Goal: Communication & Community: Answer question/provide support

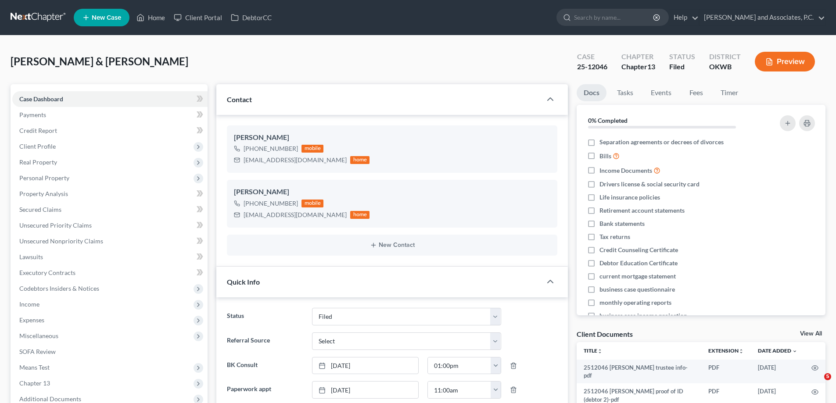
select select "5"
select select "0"
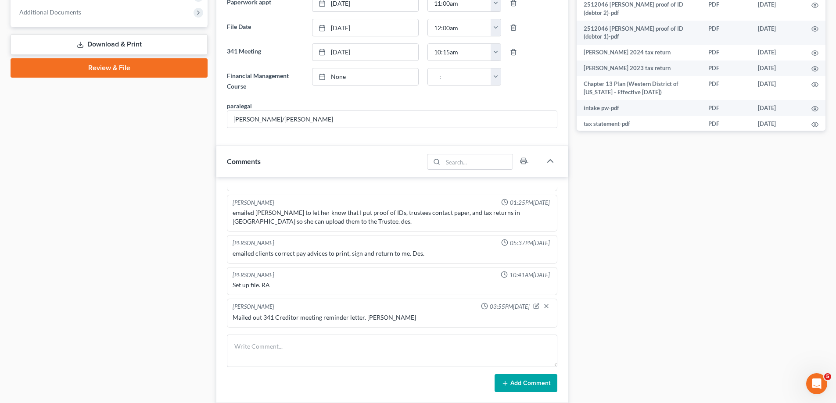
scroll to position [570, 0]
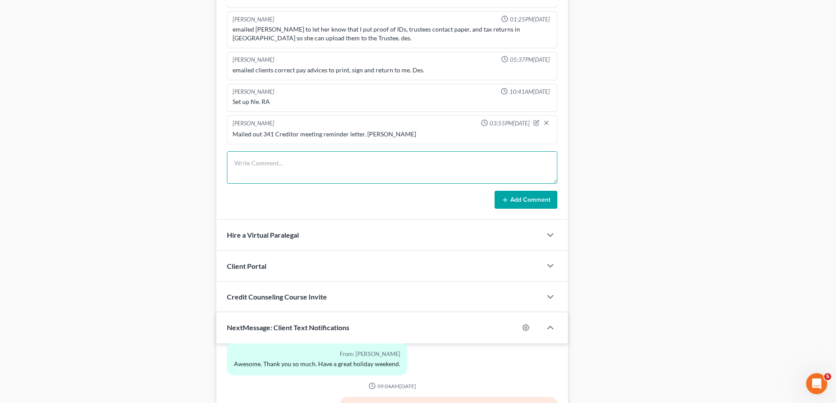
click at [272, 162] on textarea at bounding box center [392, 167] width 330 height 32
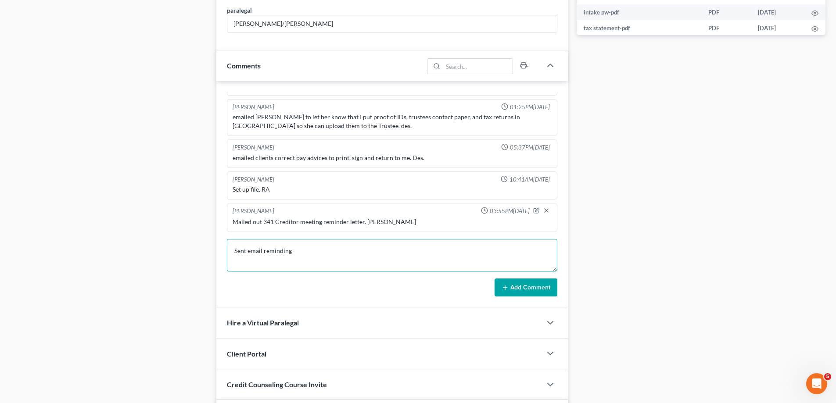
scroll to position [658, 0]
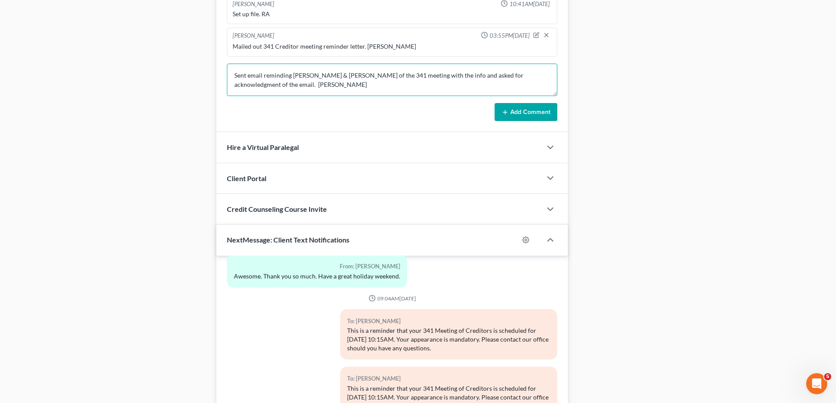
type textarea "Sent email reminding [PERSON_NAME] & [PERSON_NAME] of the 341 meeting with the …"
click at [526, 110] on button "Add Comment" at bounding box center [525, 112] width 63 height 18
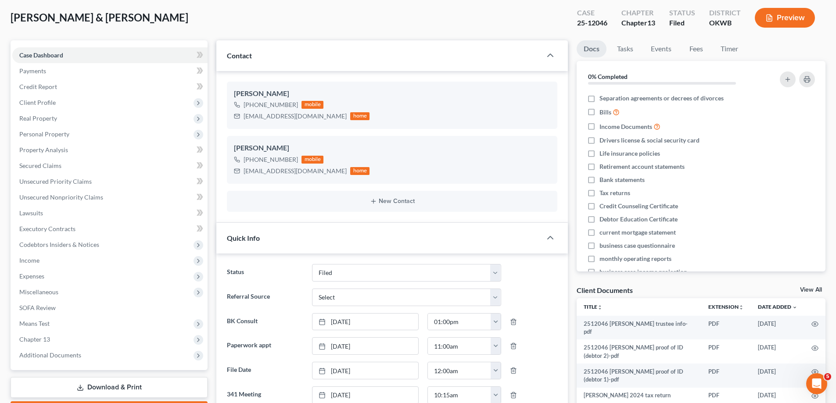
scroll to position [0, 0]
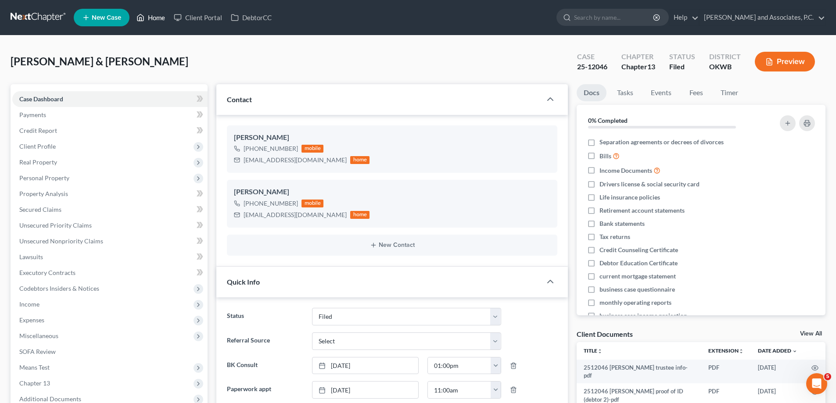
click at [154, 18] on link "Home" at bounding box center [150, 18] width 37 height 16
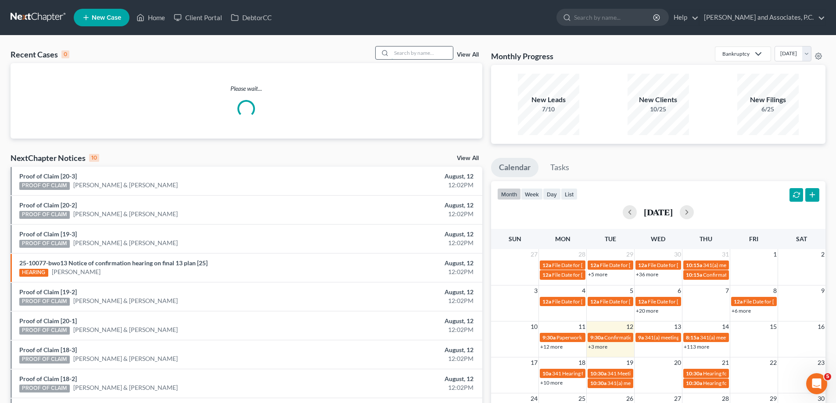
click at [405, 53] on input "search" at bounding box center [421, 53] width 61 height 13
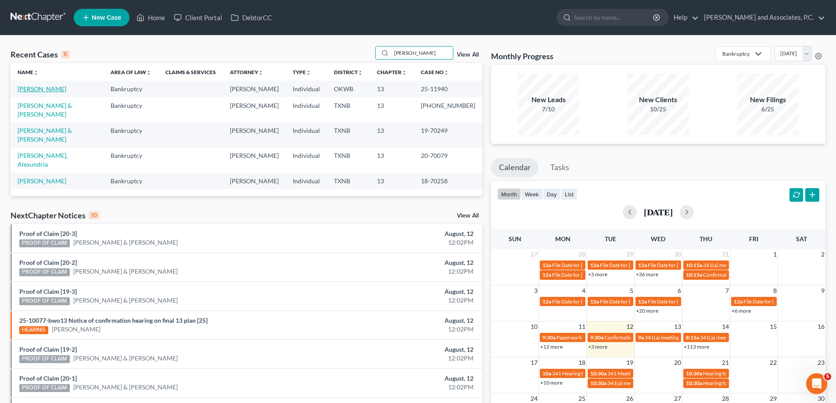
type input "[PERSON_NAME]"
click at [47, 87] on link "[PERSON_NAME]" at bounding box center [42, 88] width 49 height 7
select select "5"
select select "6"
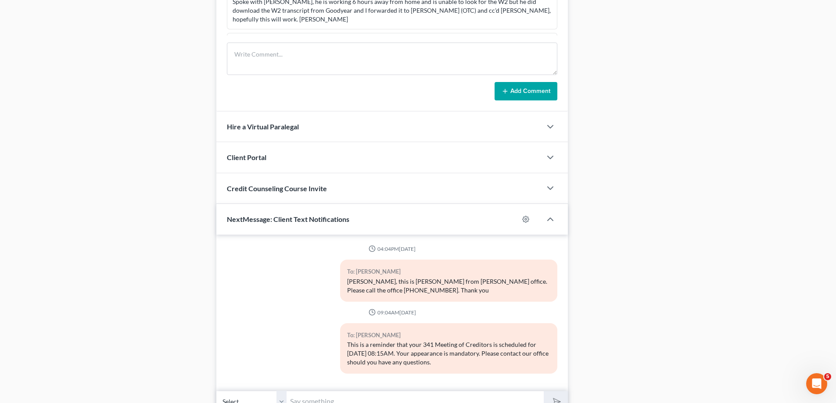
scroll to position [604, 0]
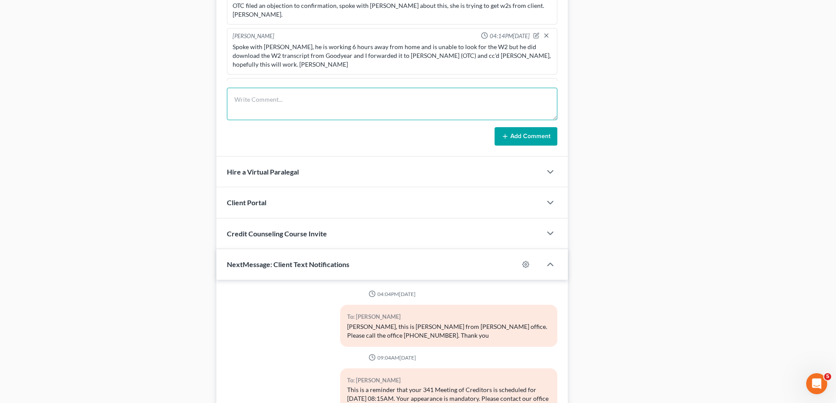
click at [245, 101] on textarea at bounding box center [392, 104] width 330 height 32
type textarea "Sent email reminding him of the 341 meeting and he responded 'yes'. [PERSON_NAM…"
click at [520, 136] on button "Add Comment" at bounding box center [525, 136] width 63 height 18
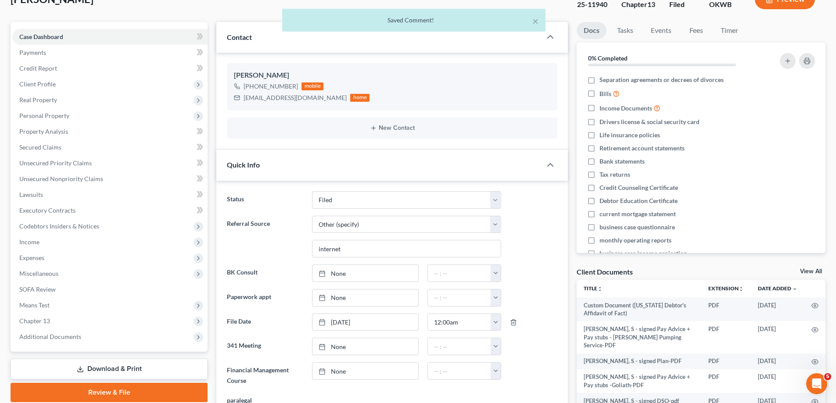
scroll to position [0, 0]
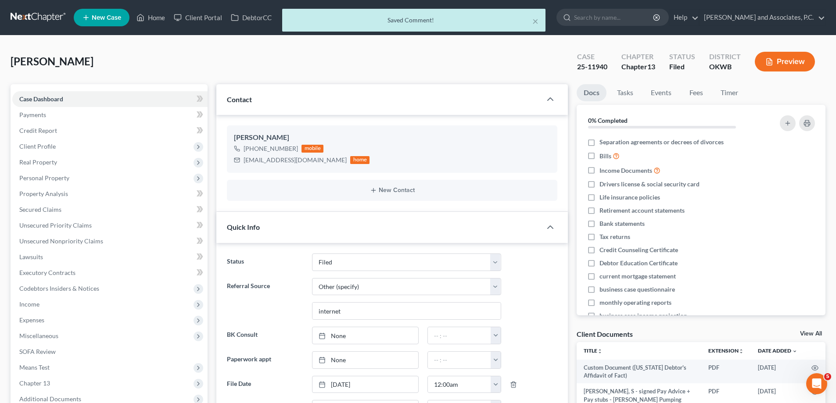
click at [156, 16] on div "× Saved Comment!" at bounding box center [414, 22] width 836 height 27
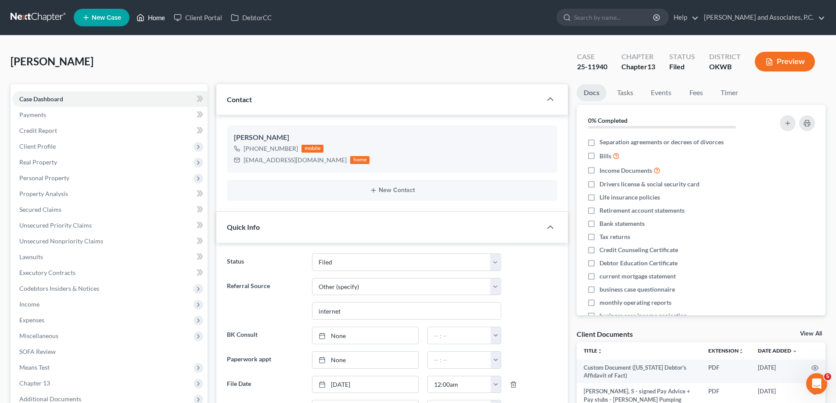
click at [156, 16] on link "Home" at bounding box center [150, 18] width 37 height 16
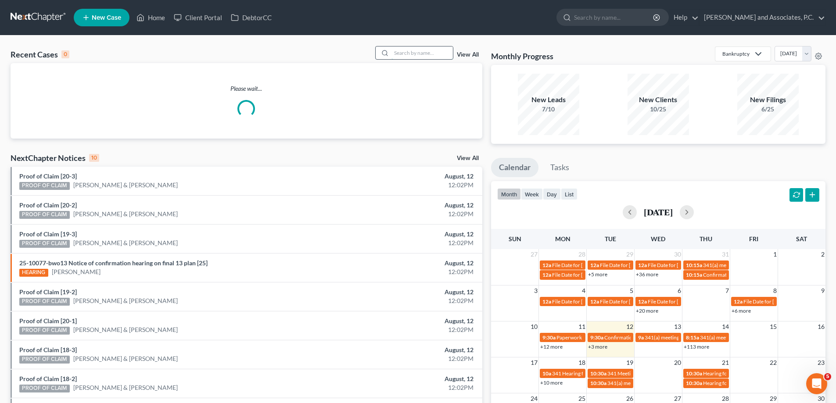
click at [402, 53] on input "search" at bounding box center [421, 53] width 61 height 13
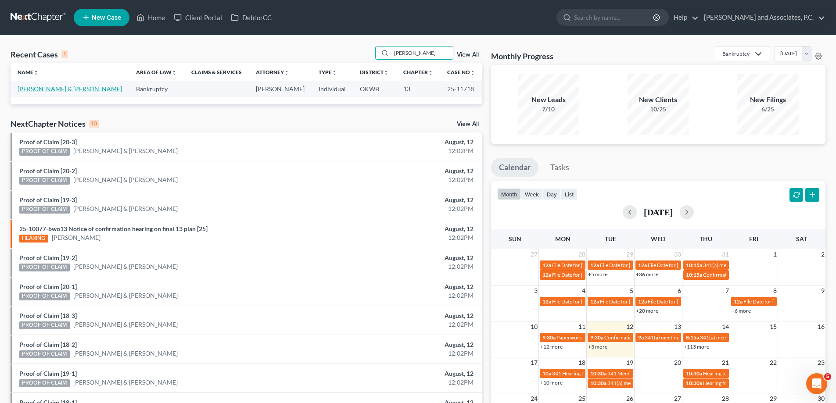
type input "[PERSON_NAME]"
click at [38, 92] on link "[PERSON_NAME] & [PERSON_NAME]" at bounding box center [70, 88] width 104 height 7
select select "5"
select select "3"
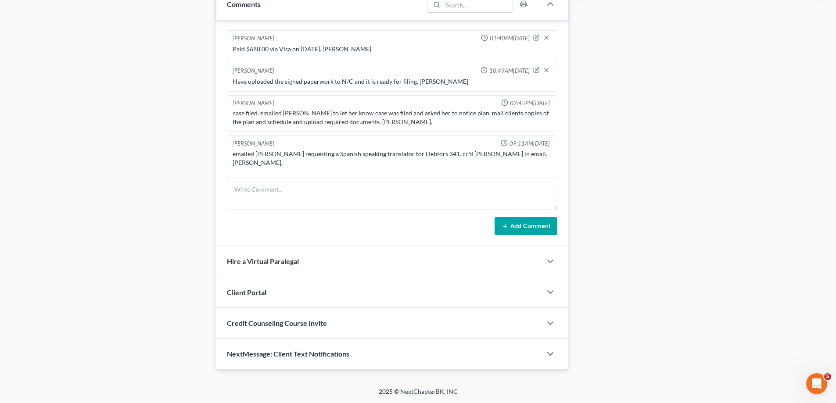
scroll to position [140, 0]
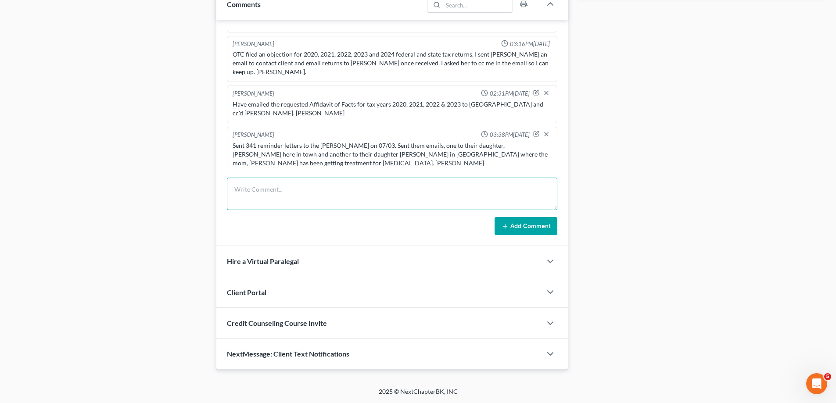
click at [243, 188] on textarea at bounding box center [392, 194] width 330 height 32
click at [272, 189] on textarea "Sent email to [PERSON_NAME] & [PERSON_NAME] reminding them" at bounding box center [392, 194] width 330 height 32
click at [408, 189] on textarea "Sent email to [PERSON_NAME], daughter, of [PERSON_NAME] & [PERSON_NAME] remindi…" at bounding box center [392, 194] width 330 height 32
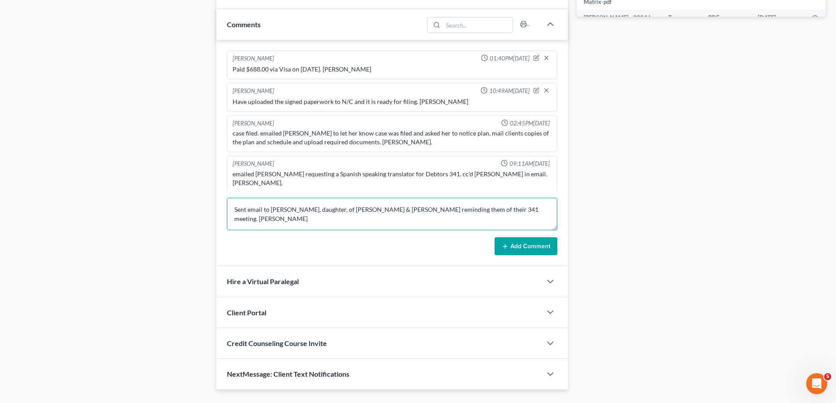
scroll to position [521, 0]
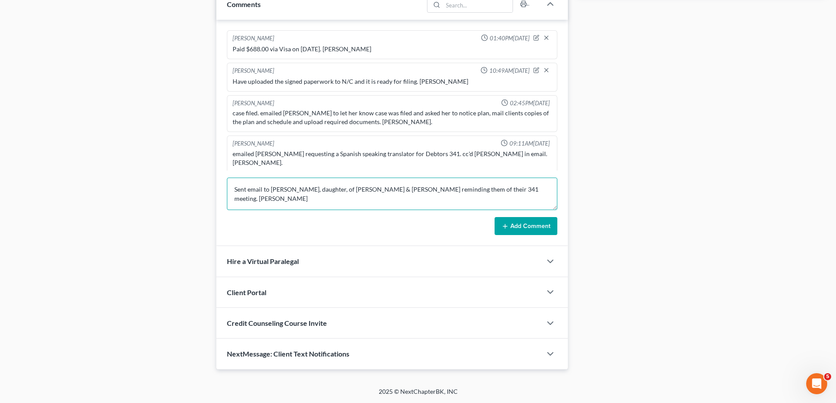
type textarea "Sent email to [PERSON_NAME], daughter, of [PERSON_NAME] & [PERSON_NAME] remindi…"
click at [376, 353] on div "NextMessage: Client Text Notifications" at bounding box center [378, 354] width 325 height 30
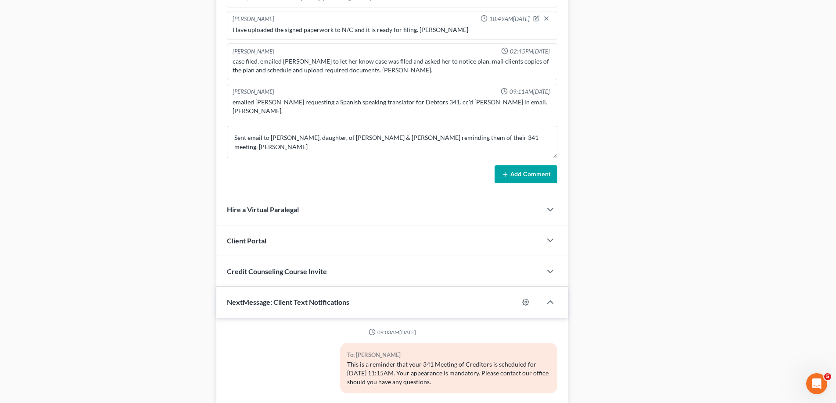
scroll to position [635, 0]
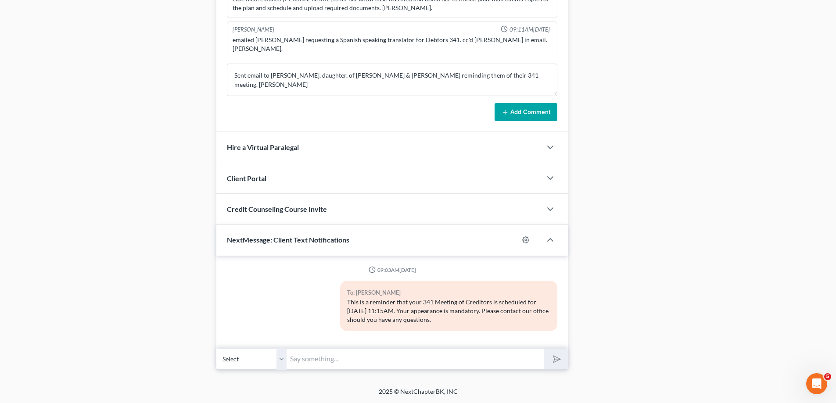
drag, startPoint x: 348, startPoint y: 302, endPoint x: 460, endPoint y: 317, distance: 112.8
click at [460, 317] on div "This is a reminder that your 341 Meeting of Creditors is scheduled for [DATE] 1…" at bounding box center [448, 311] width 203 height 26
copy div "This is a reminder that your 341 Meeting of Creditors is scheduled for [DATE] 1…"
click at [329, 359] on input "text" at bounding box center [414, 358] width 257 height 21
paste input "This is a reminder that your 341 Meeting of Creditors is scheduled for [DATE] 1…"
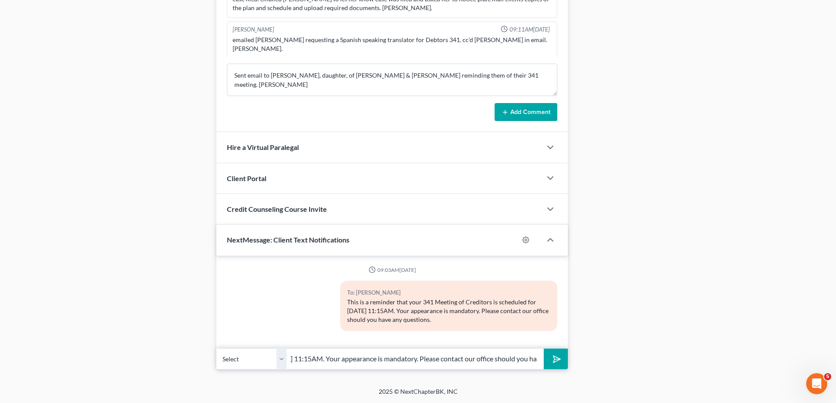
click at [292, 356] on input "This is a reminder that your 341 Meeting of Creditors is scheduled for [DATE] 1…" at bounding box center [414, 358] width 257 height 21
type input "This is a reminder that your 341 Meeting of Creditors is scheduled for [DATE] 1…"
click at [556, 363] on icon "submit" at bounding box center [555, 359] width 12 height 12
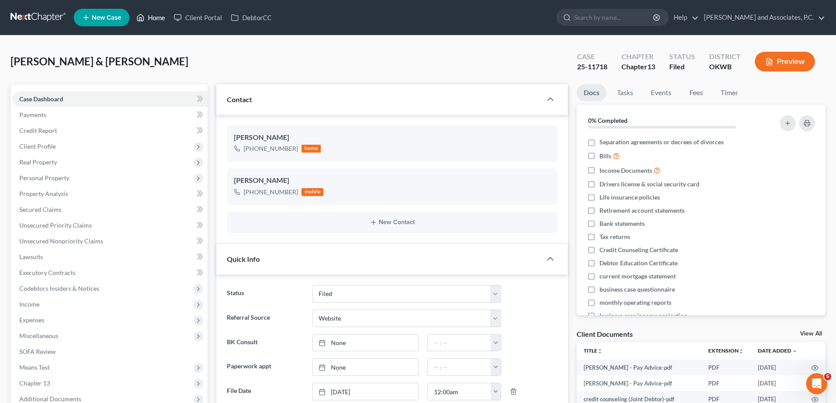
click at [161, 19] on link "Home" at bounding box center [150, 18] width 37 height 16
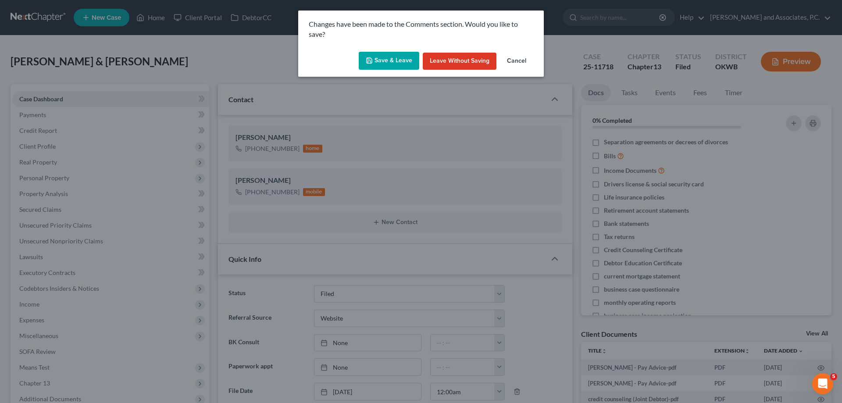
click at [388, 64] on button "Save & Leave" at bounding box center [389, 61] width 61 height 18
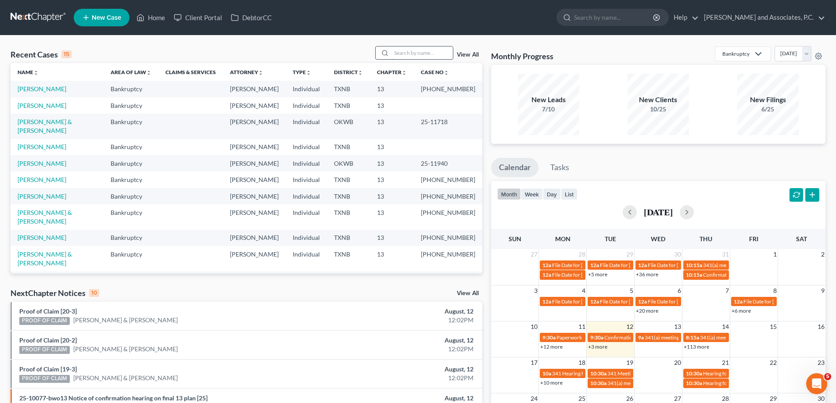
click at [410, 58] on input "search" at bounding box center [421, 53] width 61 height 13
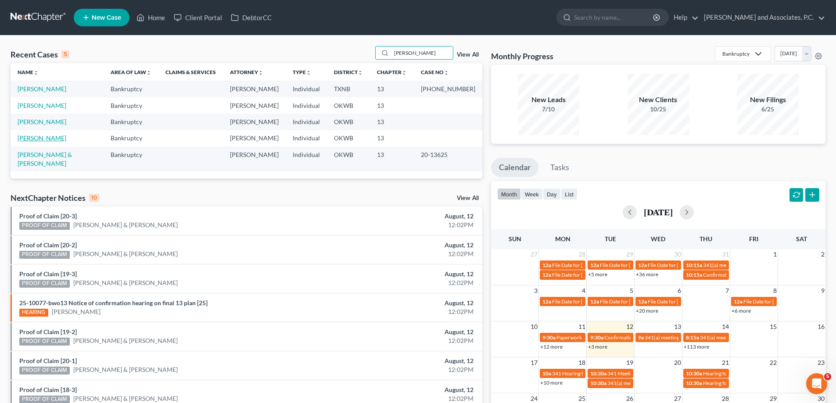
type input "[PERSON_NAME]"
click at [47, 136] on link "[PERSON_NAME]" at bounding box center [42, 137] width 49 height 7
select select "7"
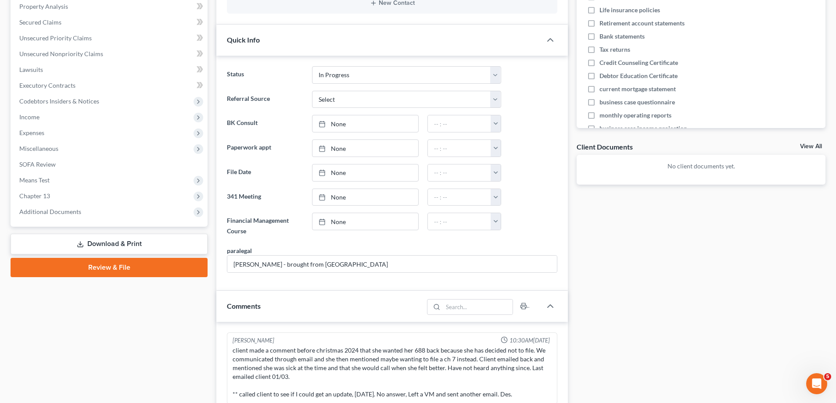
scroll to position [175, 0]
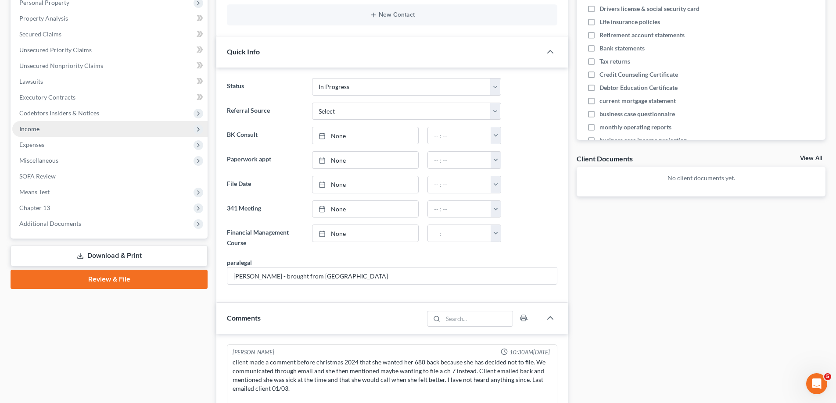
click at [67, 134] on span "Income" at bounding box center [109, 129] width 195 height 16
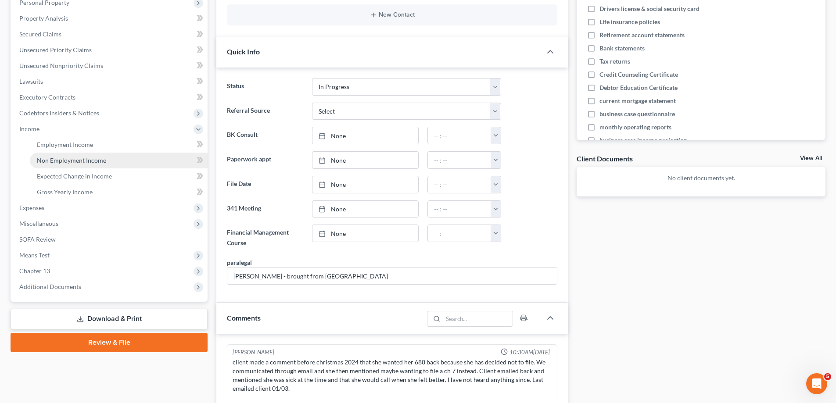
click at [75, 161] on span "Non Employment Income" at bounding box center [71, 160] width 69 height 7
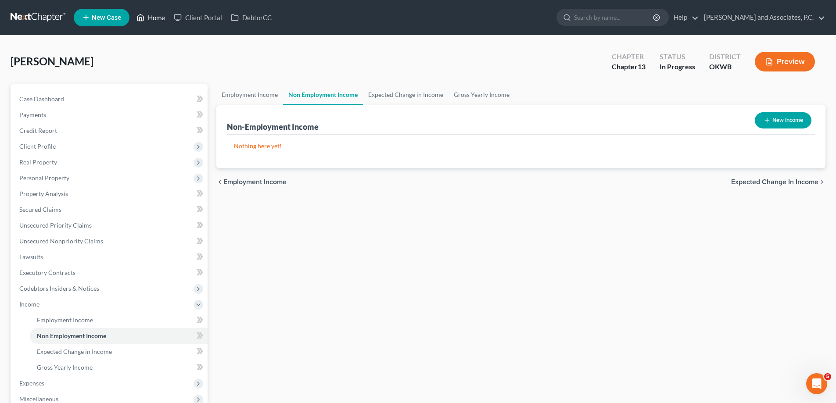
click at [158, 18] on link "Home" at bounding box center [150, 18] width 37 height 16
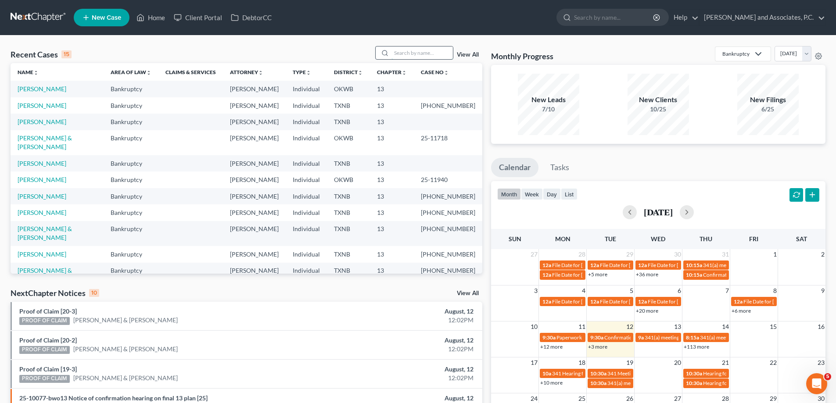
click at [404, 57] on input "search" at bounding box center [421, 53] width 61 height 13
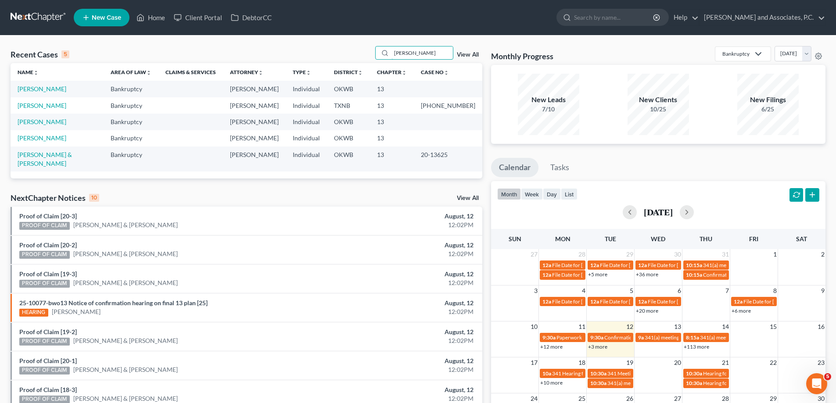
type input "[PERSON_NAME]"
click at [70, 123] on td "[PERSON_NAME]" at bounding box center [57, 122] width 93 height 16
click at [44, 123] on link "[PERSON_NAME]" at bounding box center [42, 121] width 49 height 7
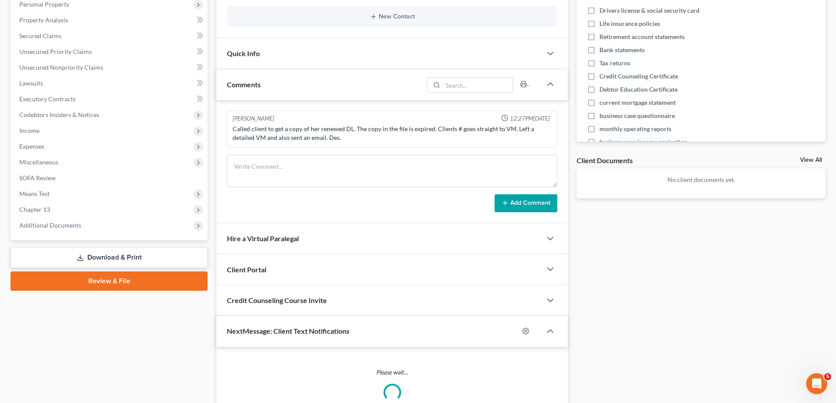
scroll to position [175, 0]
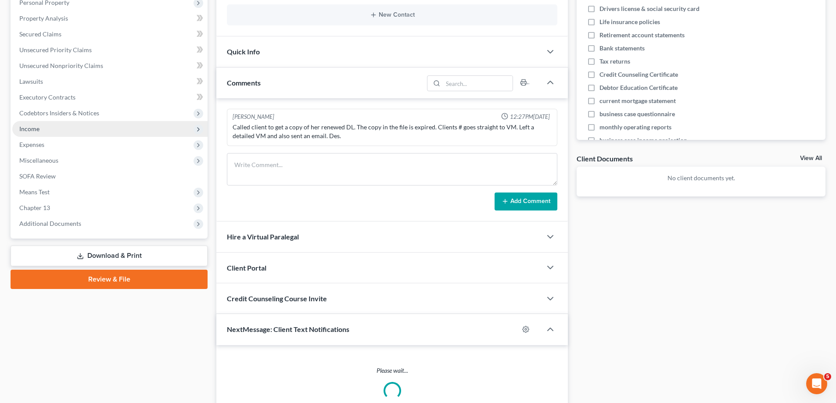
click at [43, 125] on span "Income" at bounding box center [109, 129] width 195 height 16
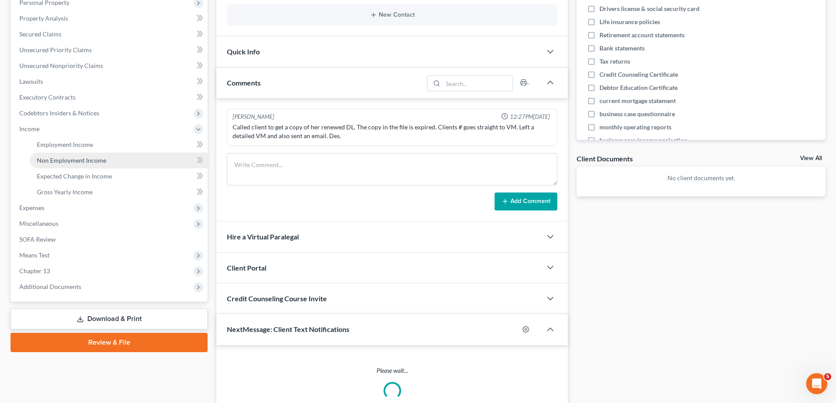
click at [57, 161] on span "Non Employment Income" at bounding box center [71, 160] width 69 height 7
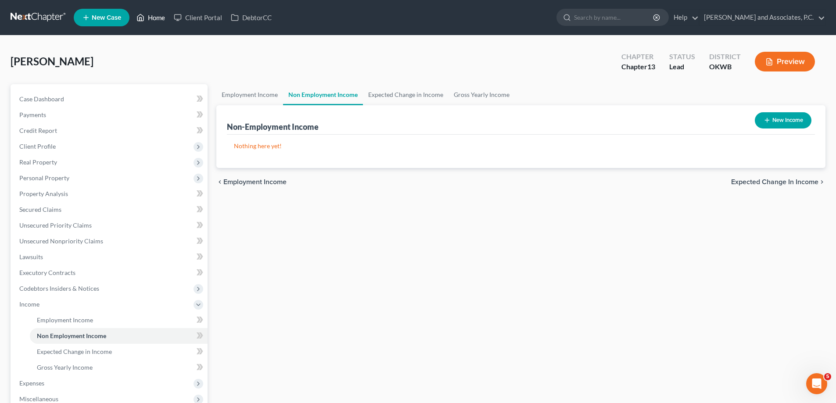
click at [159, 19] on link "Home" at bounding box center [150, 18] width 37 height 16
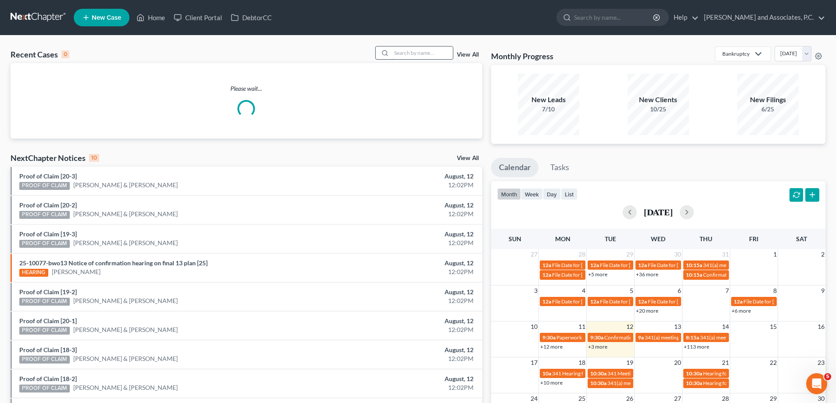
click at [412, 55] on input "search" at bounding box center [421, 53] width 61 height 13
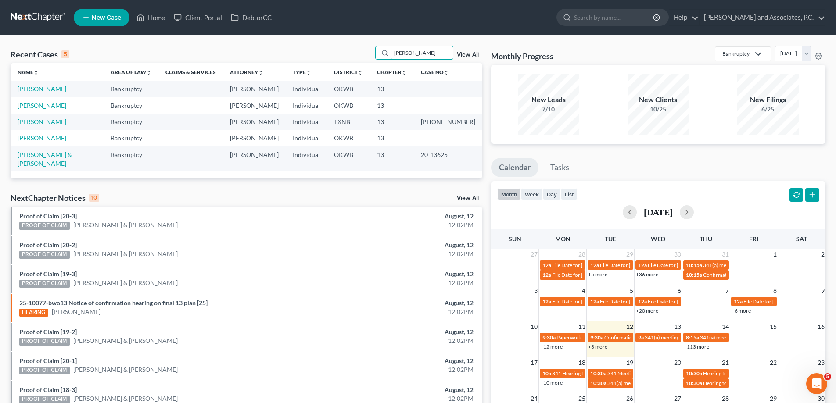
type input "[PERSON_NAME]"
click at [48, 140] on link "[PERSON_NAME]" at bounding box center [42, 137] width 49 height 7
select select "7"
select select "3"
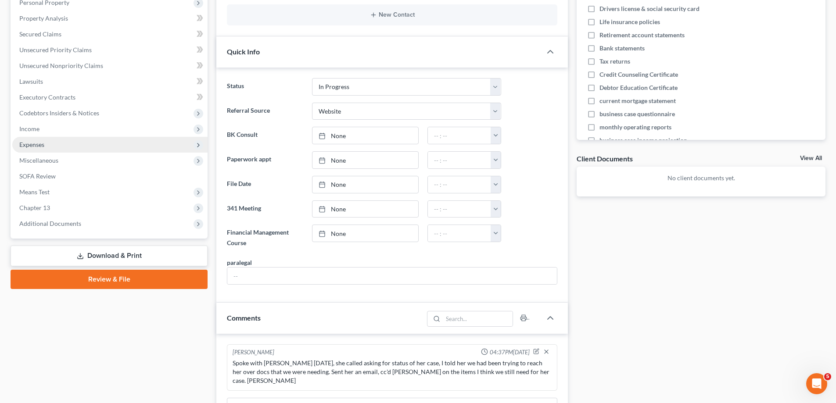
scroll to position [194, 0]
click at [56, 129] on span "Income" at bounding box center [109, 129] width 195 height 16
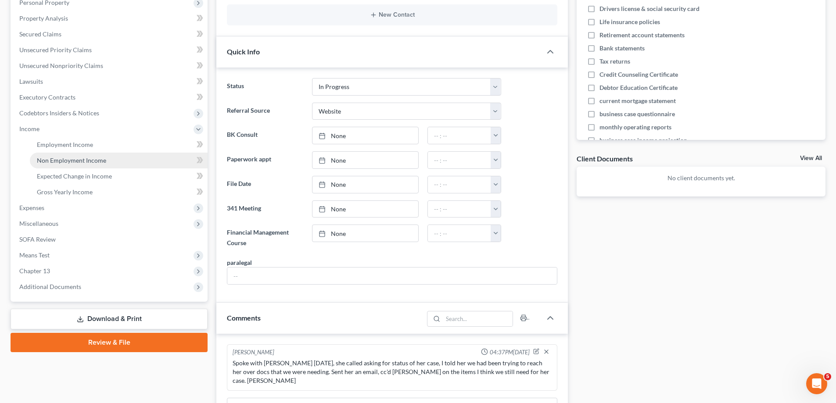
click at [59, 160] on span "Non Employment Income" at bounding box center [71, 160] width 69 height 7
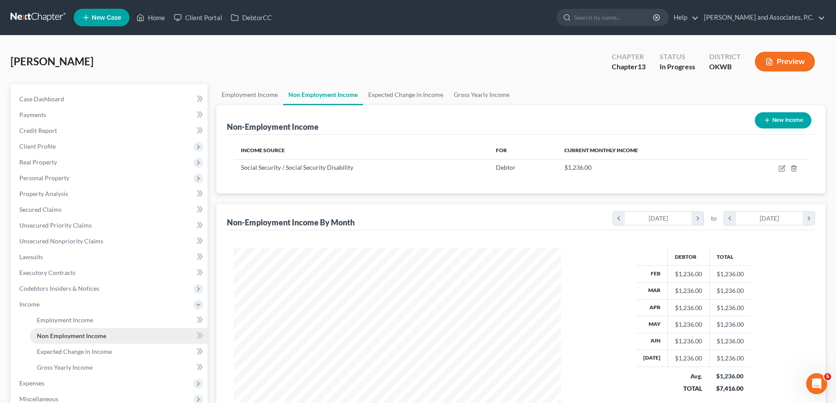
scroll to position [164, 345]
click at [160, 18] on link "Home" at bounding box center [150, 18] width 37 height 16
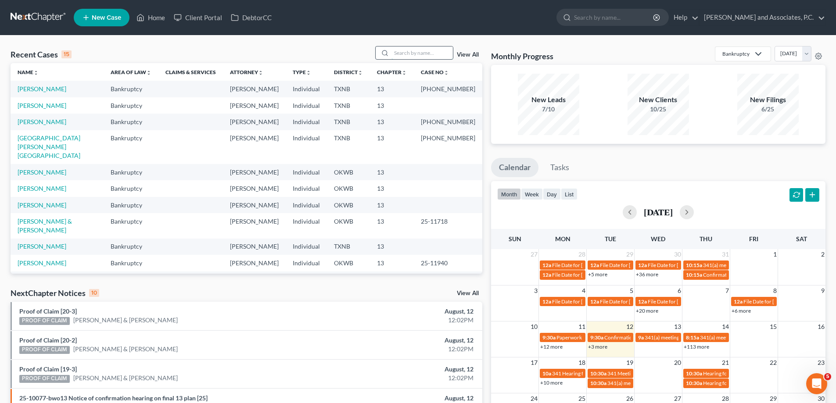
click at [418, 51] on input "search" at bounding box center [421, 53] width 61 height 13
click at [38, 218] on link "[PERSON_NAME] & [PERSON_NAME]" at bounding box center [45, 226] width 54 height 16
select select "5"
select select "3"
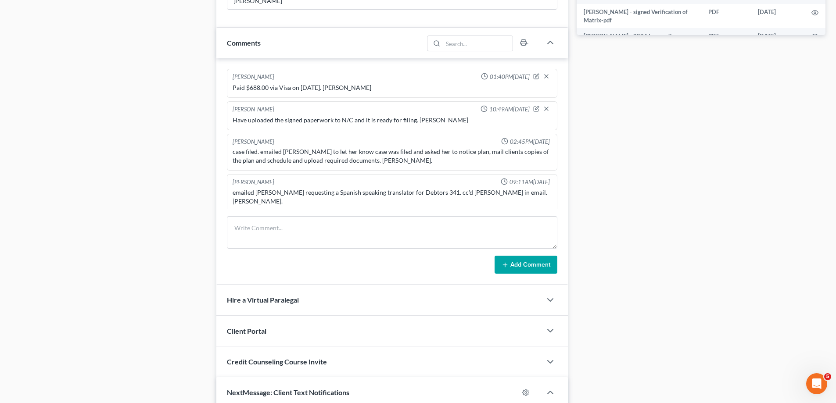
scroll to position [173, 0]
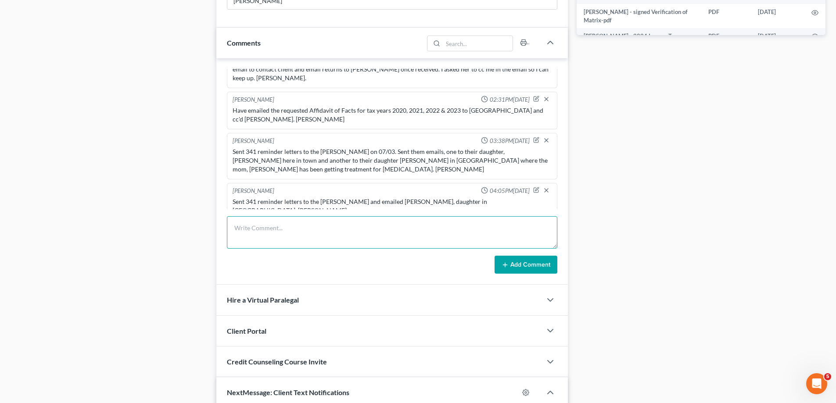
click at [251, 229] on textarea at bounding box center [392, 232] width 330 height 32
type textarea "[PERSON_NAME], daughter, has confirmed they are ready for the 341 meeting [DATE…"
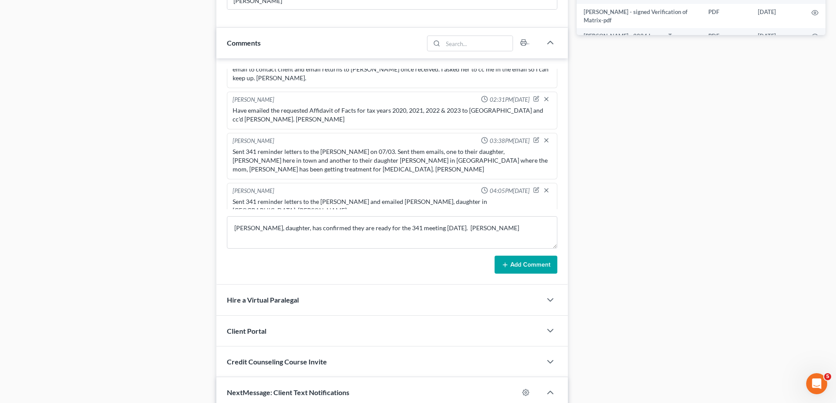
click at [522, 268] on button "Add Comment" at bounding box center [525, 265] width 63 height 18
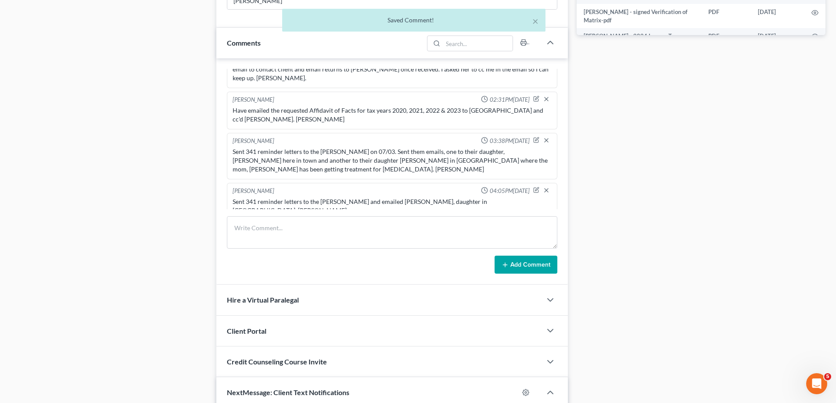
scroll to position [205, 0]
